Goal: Task Accomplishment & Management: Use online tool/utility

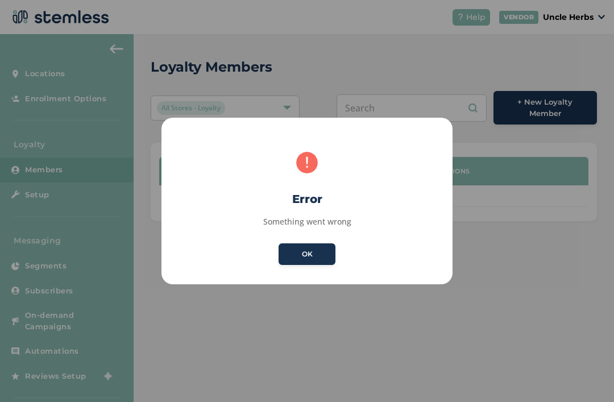
click at [319, 250] on button "OK" at bounding box center [306, 254] width 57 height 22
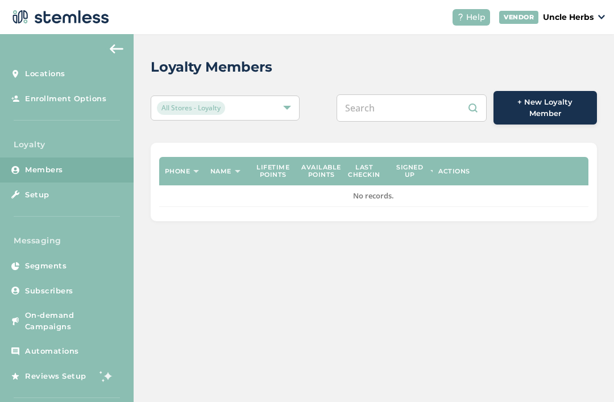
click at [425, 109] on input "text" at bounding box center [411, 107] width 150 height 27
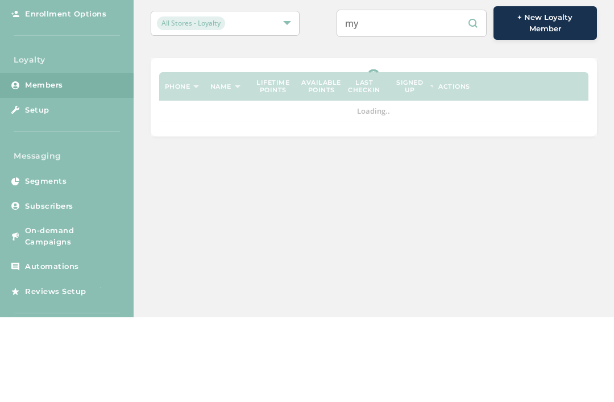
type input "m"
type input "5053789231"
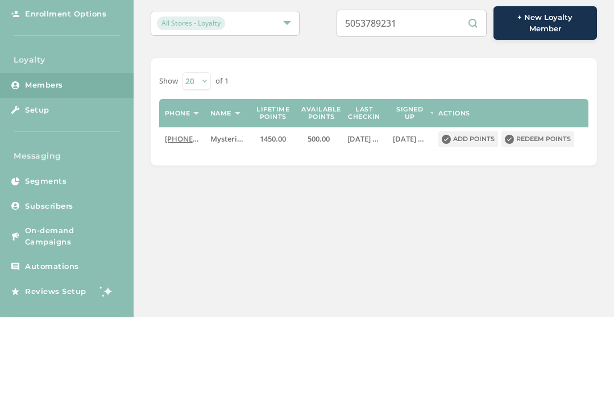
click at [435, 94] on input "5053789231" at bounding box center [411, 107] width 150 height 27
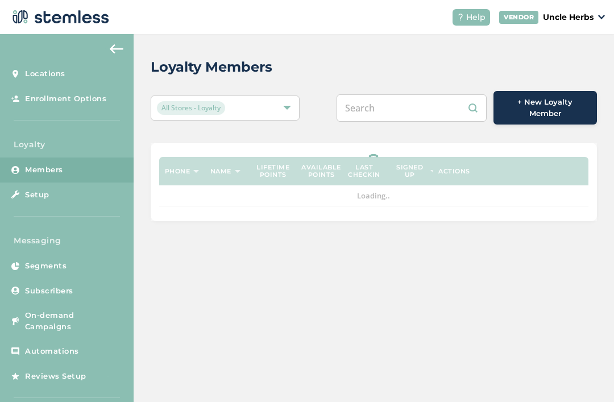
scroll to position [36, 0]
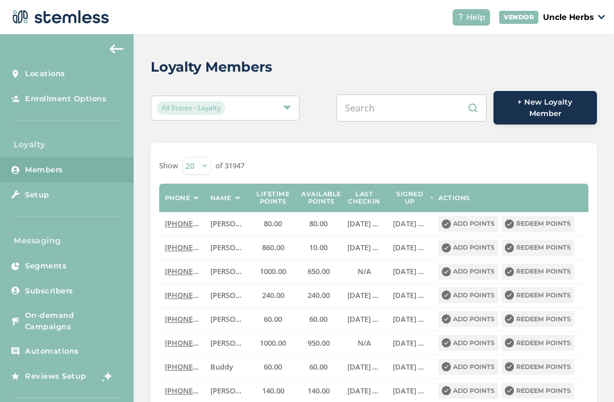
click at [411, 94] on input "text" at bounding box center [411, 107] width 150 height 27
click at [403, 94] on input "text" at bounding box center [411, 107] width 150 height 27
paste input "5053789231"
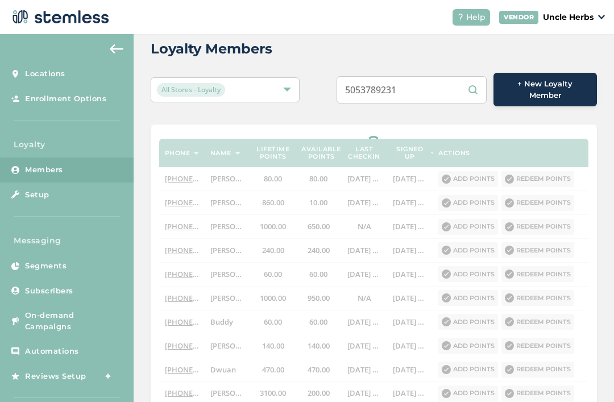
scroll to position [17, 0]
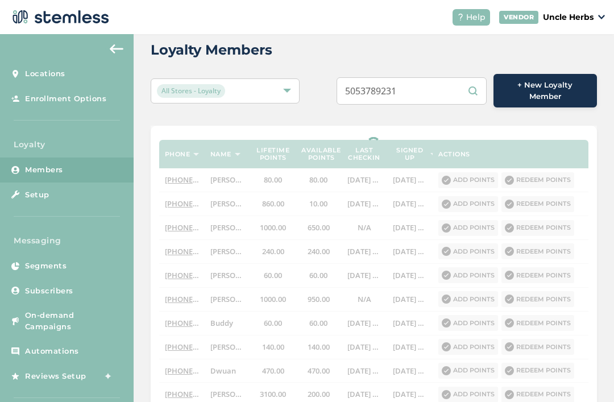
type input "5053789231"
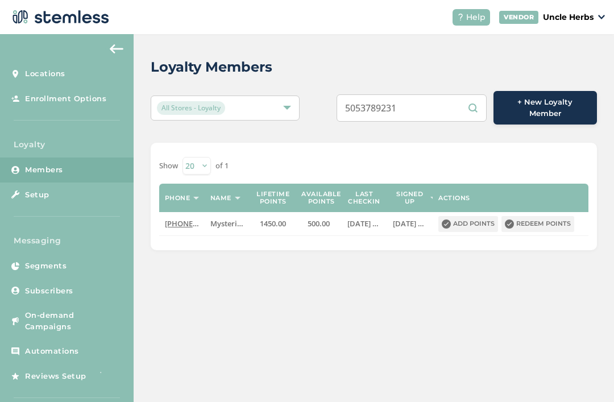
scroll to position [0, 0]
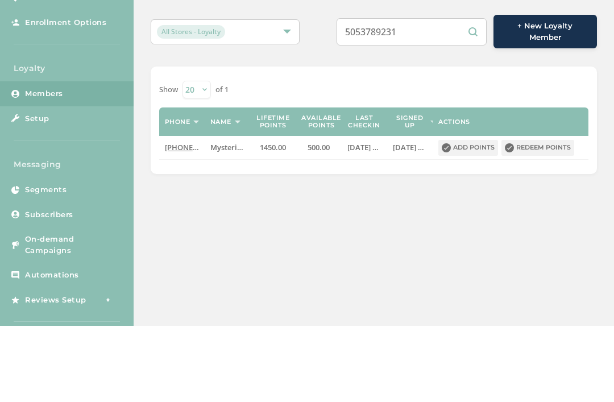
click at [543, 216] on button "Redeem points" at bounding box center [537, 224] width 73 height 16
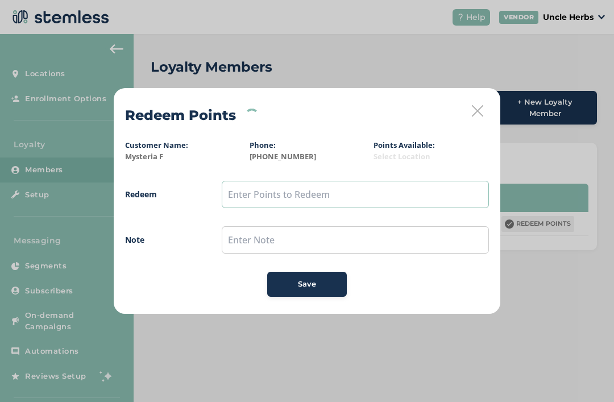
click at [369, 193] on input "text" at bounding box center [355, 194] width 267 height 27
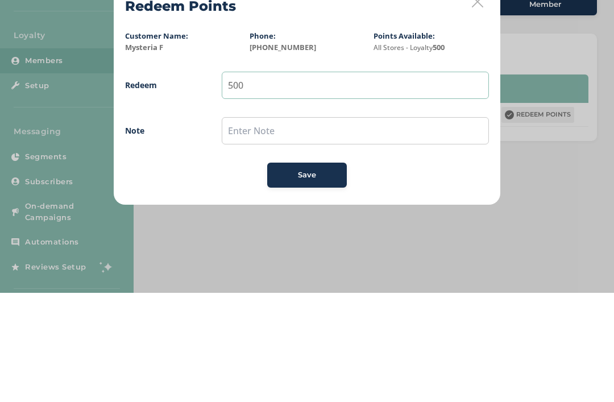
type input "500"
click at [365, 226] on input "text" at bounding box center [355, 239] width 267 height 27
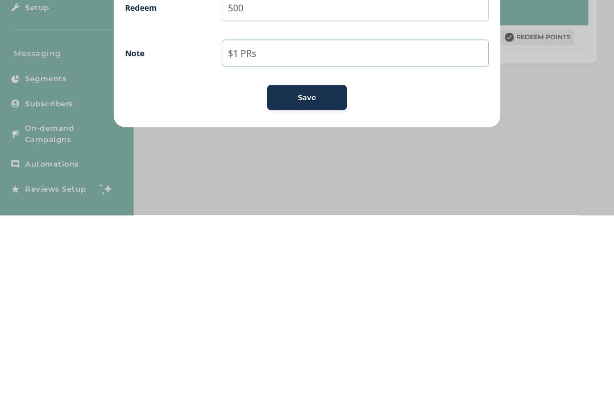
type input "$1 PRs"
click at [329, 272] on button "Save" at bounding box center [307, 284] width 80 height 25
